Goal: Transaction & Acquisition: Obtain resource

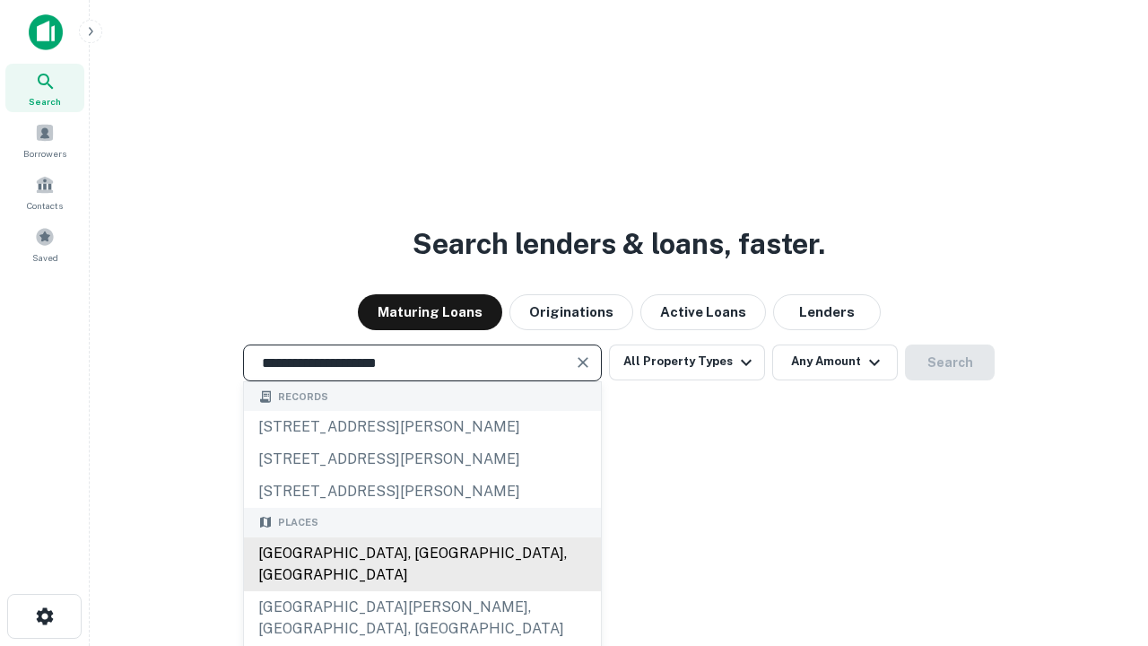
click at [421, 591] on div "Santa Monica, CA, USA" at bounding box center [422, 564] width 357 height 54
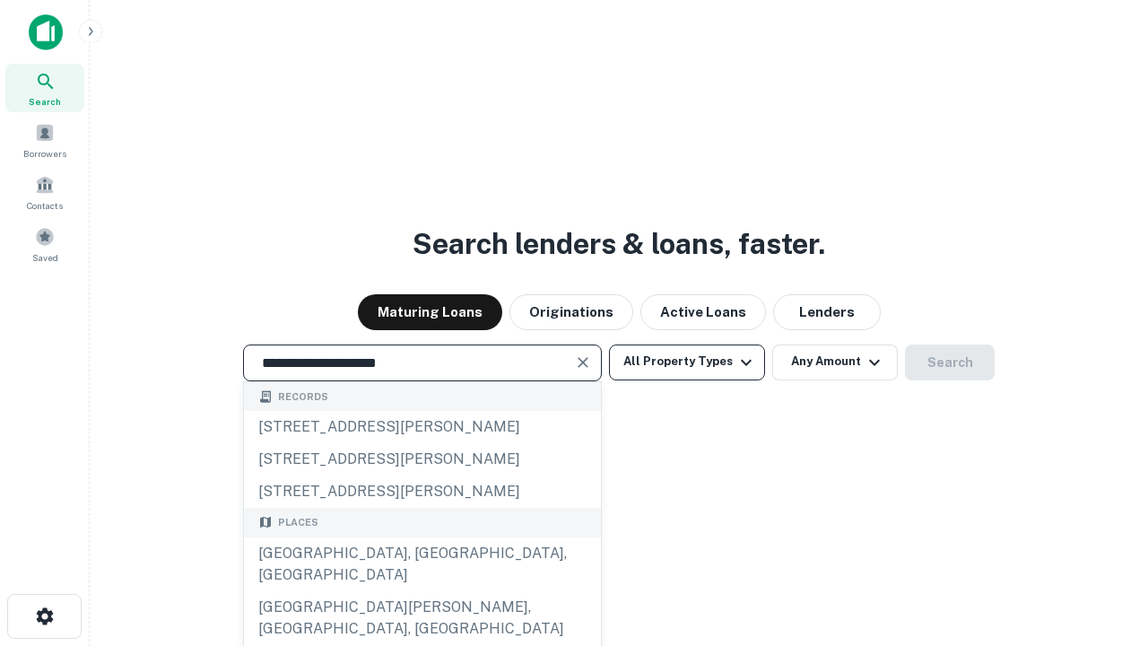
type input "**********"
click at [687, 361] on button "All Property Types" at bounding box center [687, 362] width 156 height 36
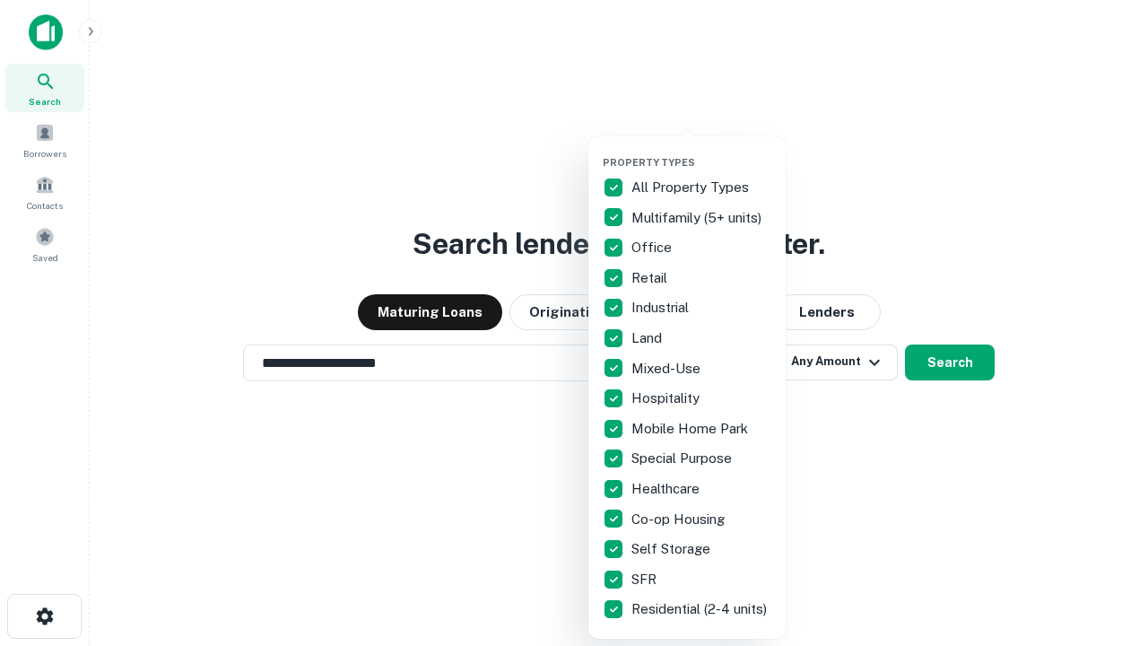
click at [701, 151] on button "button" at bounding box center [700, 151] width 197 height 1
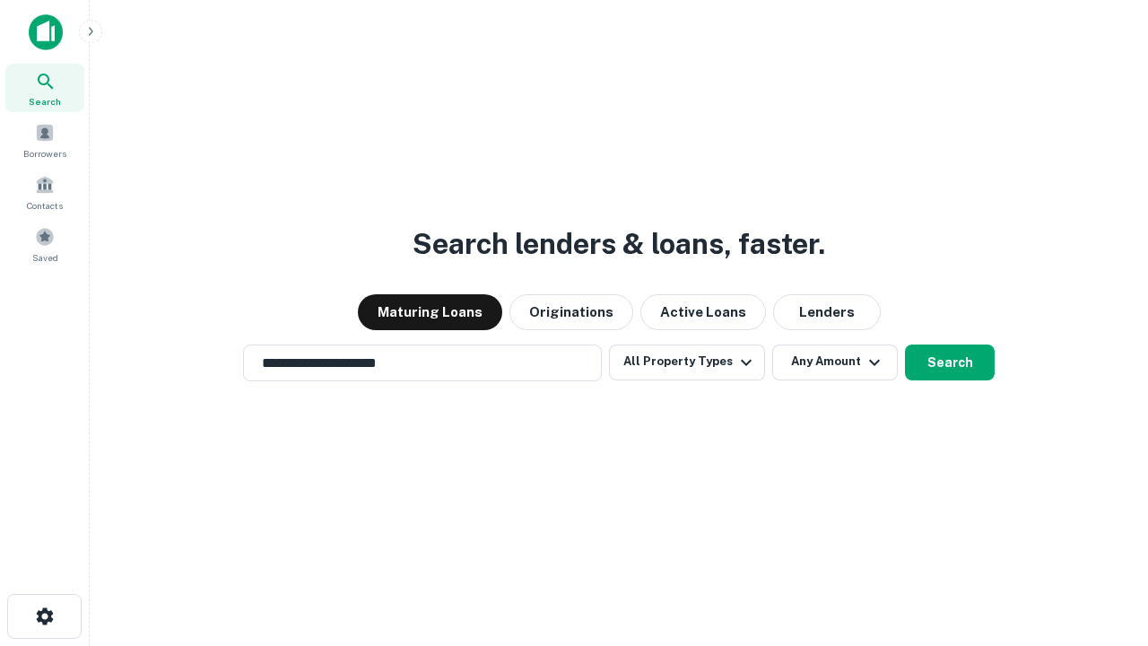
scroll to position [28, 0]
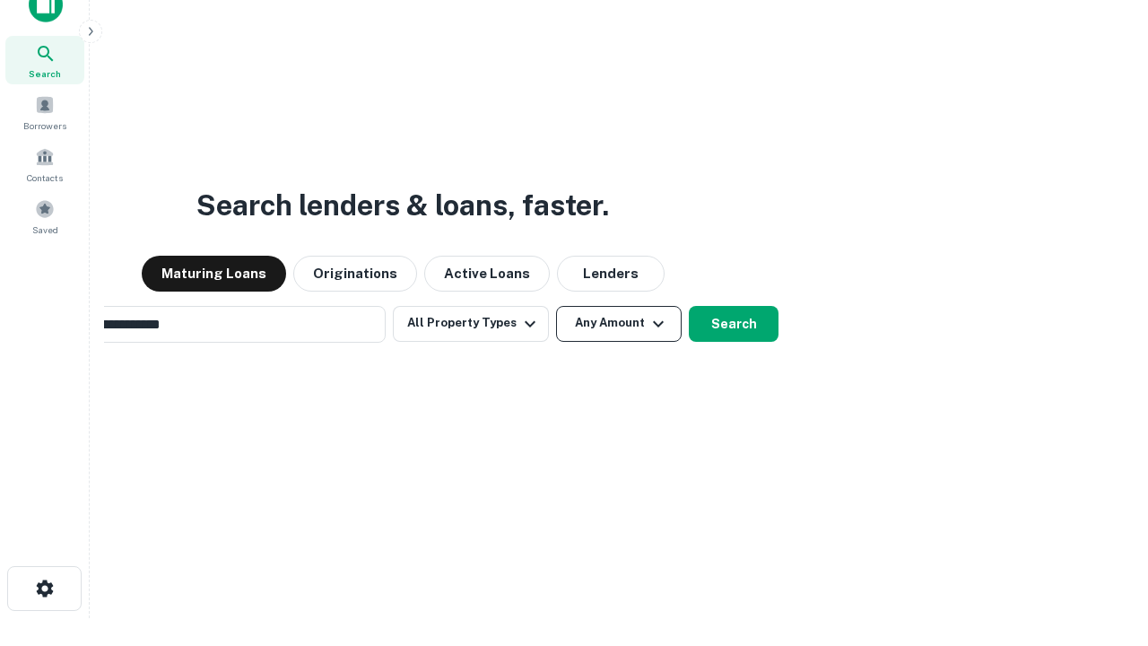
click at [556, 306] on button "Any Amount" at bounding box center [619, 324] width 126 height 36
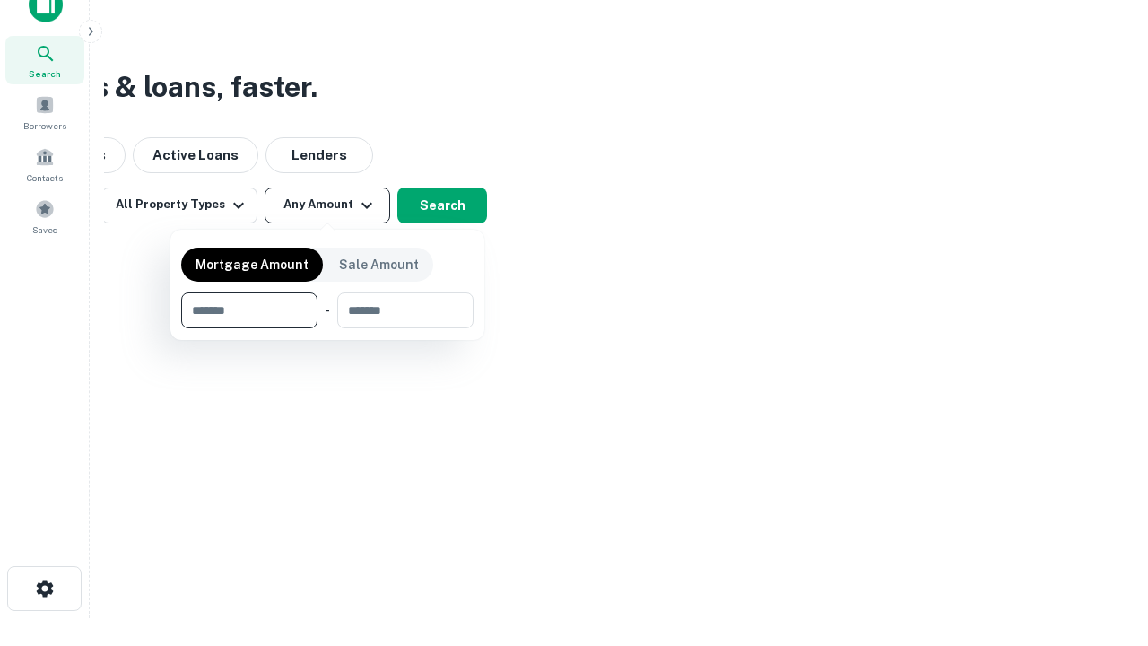
scroll to position [29, 0]
type input "*******"
click at [327, 328] on button "button" at bounding box center [327, 328] width 292 height 1
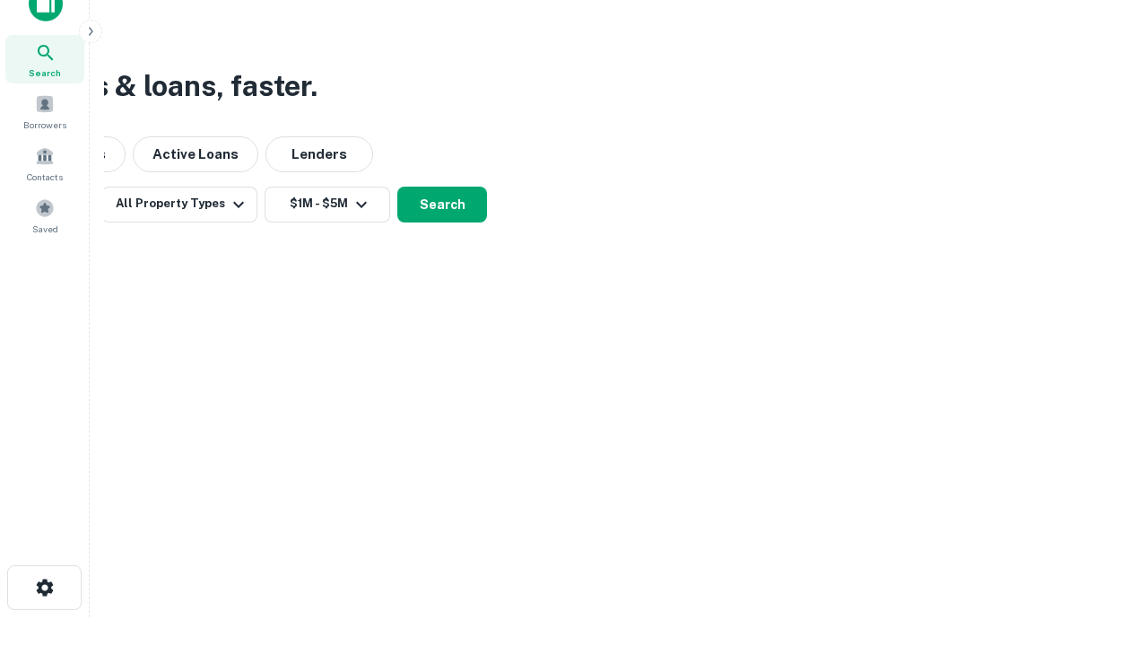
scroll to position [11, 331]
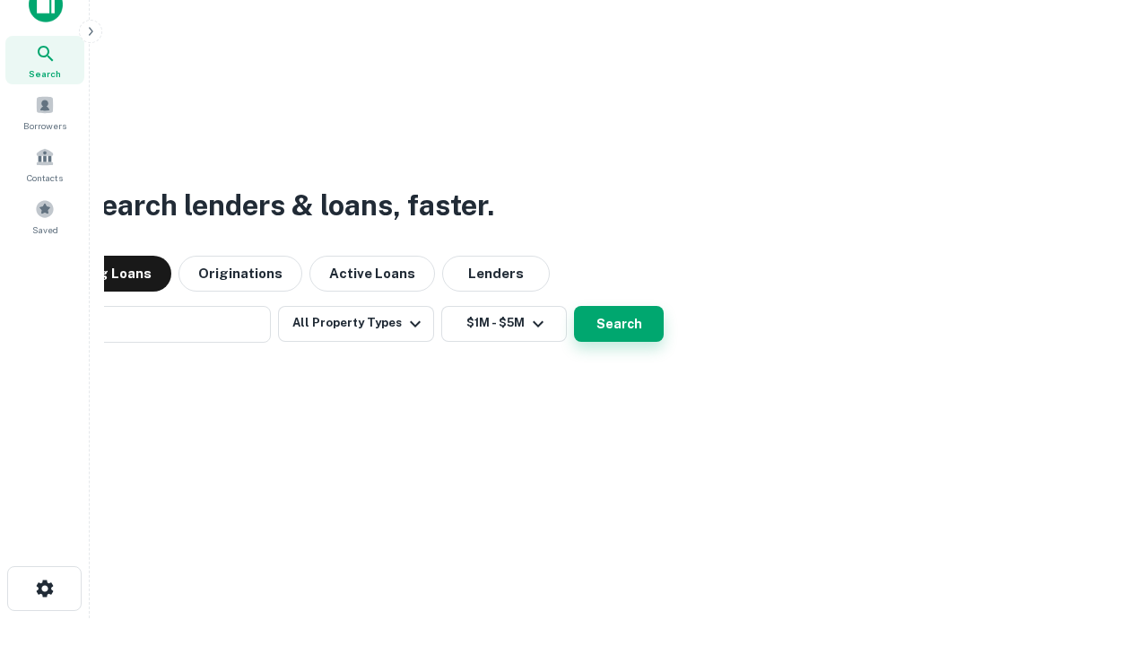
click at [574, 306] on button "Search" at bounding box center [619, 324] width 90 height 36
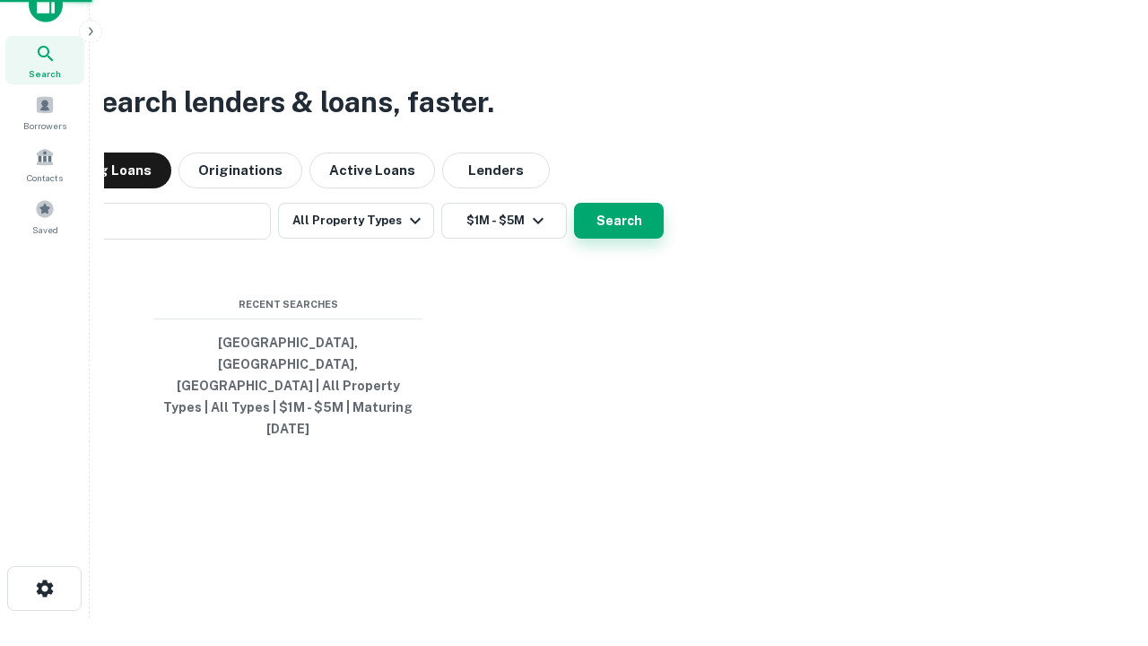
scroll to position [48, 507]
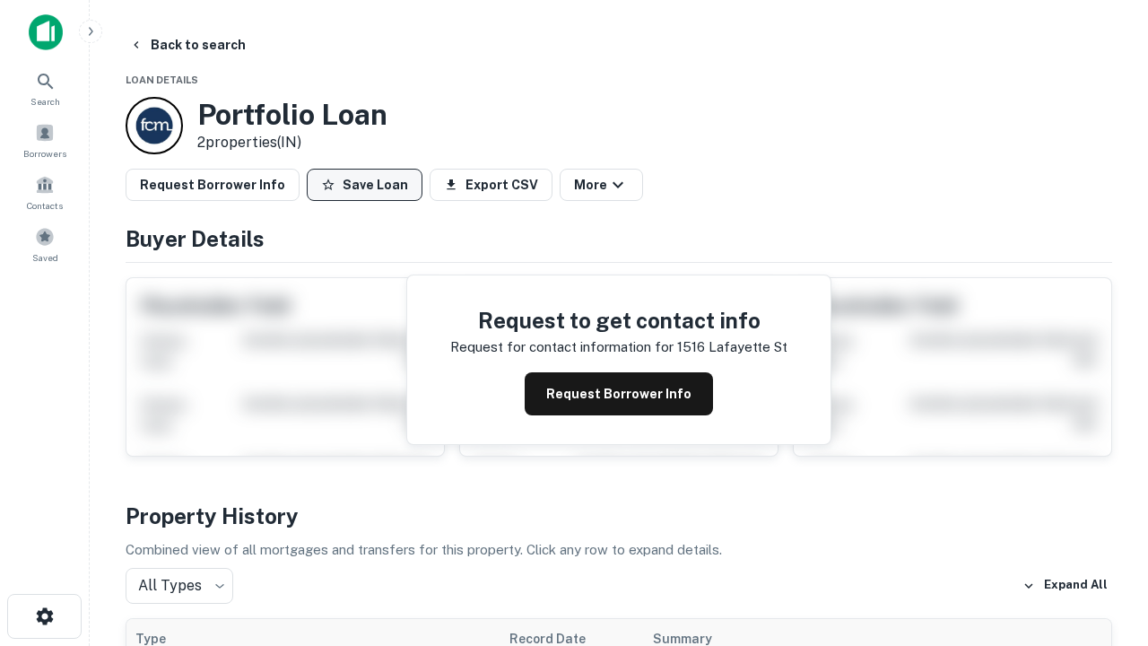
click at [364, 185] on button "Save Loan" at bounding box center [365, 185] width 116 height 32
click at [368, 185] on button "Loan Saved" at bounding box center [369, 185] width 124 height 32
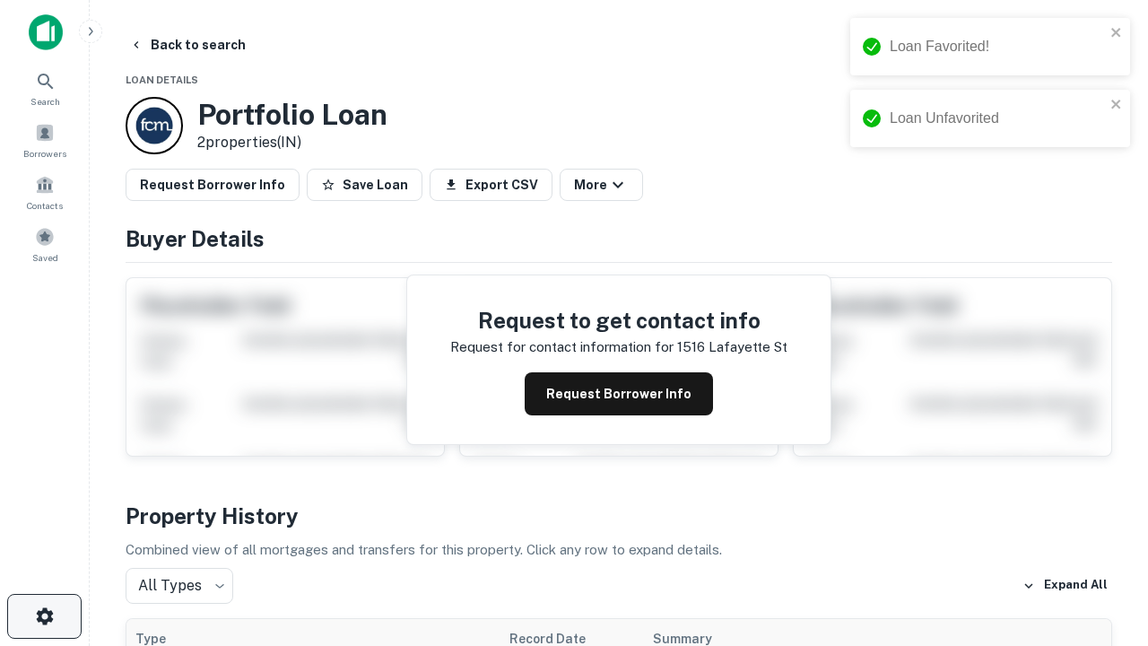
click at [44, 616] on icon "button" at bounding box center [45, 616] width 22 height 22
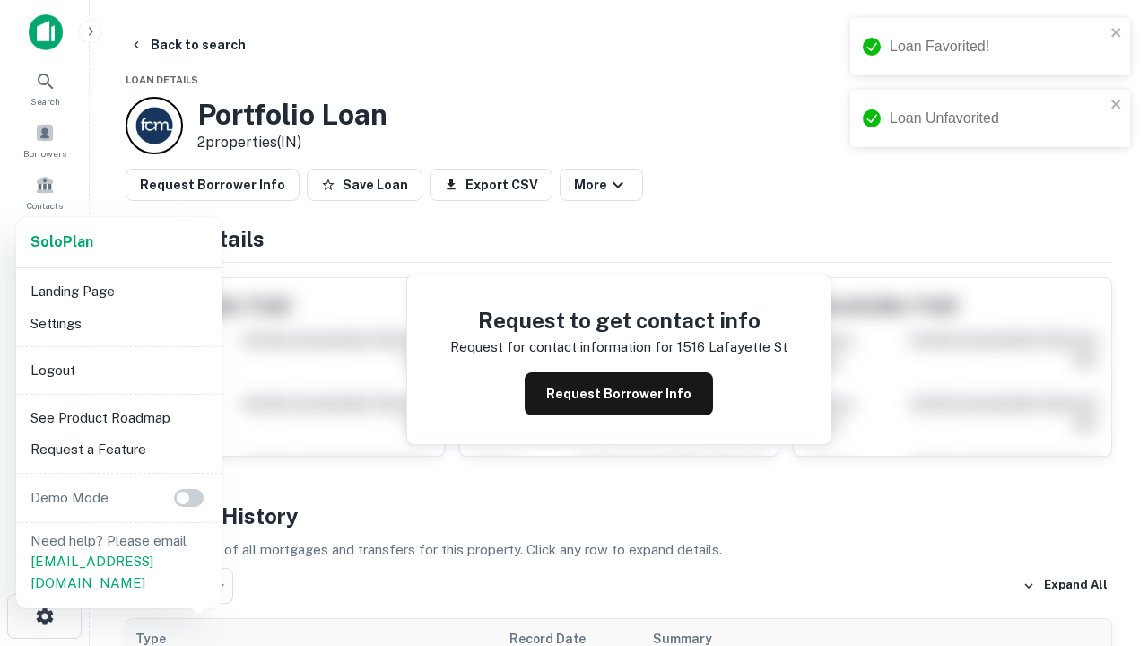
click at [118, 369] on li "Logout" at bounding box center [119, 370] width 192 height 32
